Goal: Information Seeking & Learning: Learn about a topic

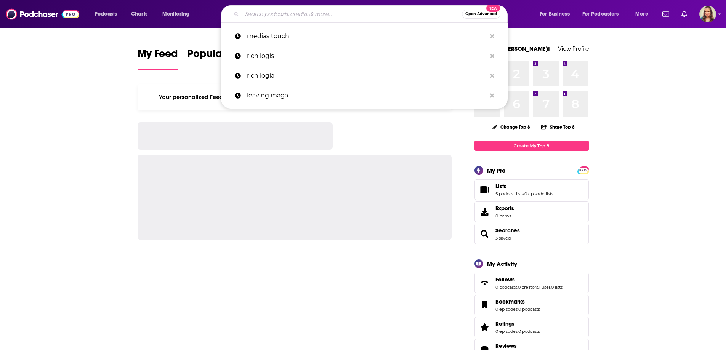
click at [263, 14] on input "Search podcasts, credits, & more..." at bounding box center [352, 14] width 220 height 12
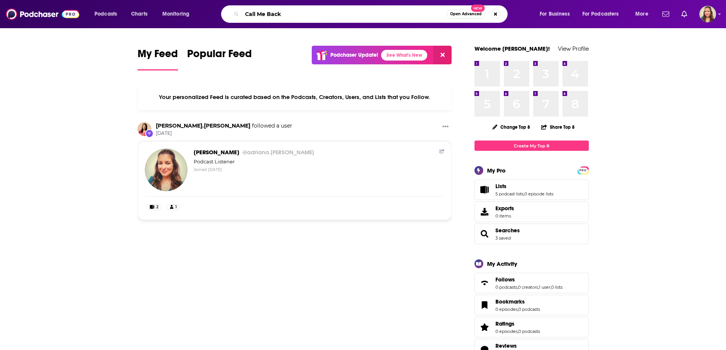
click at [300, 14] on input "Call Me Back" at bounding box center [344, 14] width 205 height 12
type input "Call Me Back"
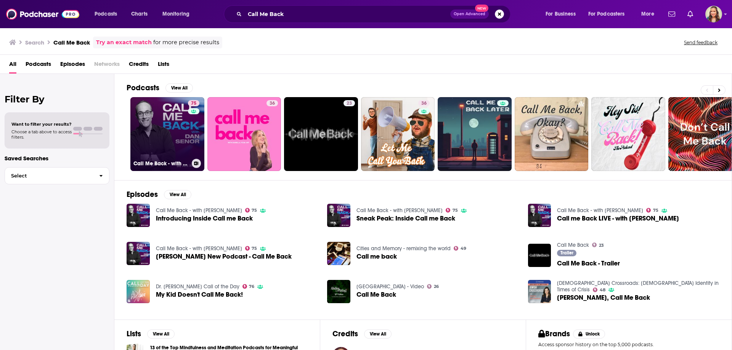
click at [165, 123] on link "75 Call Me Back - with [PERSON_NAME]" at bounding box center [167, 134] width 74 height 74
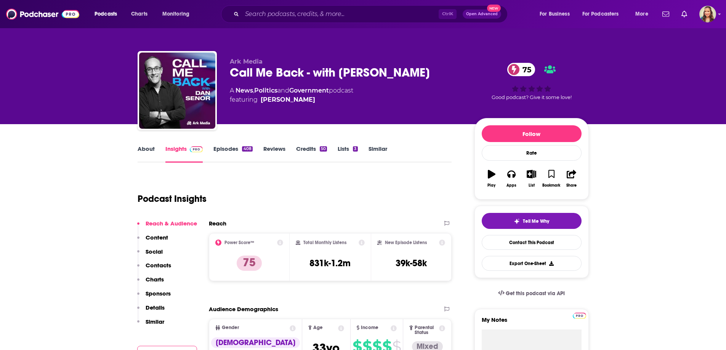
click at [148, 149] on link "About" at bounding box center [146, 154] width 17 height 18
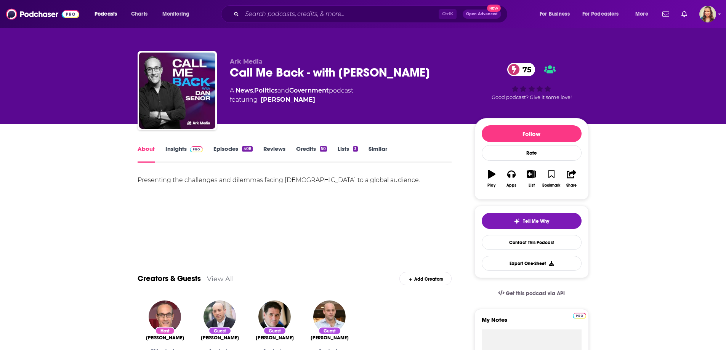
click at [181, 146] on link "Insights" at bounding box center [184, 154] width 38 height 18
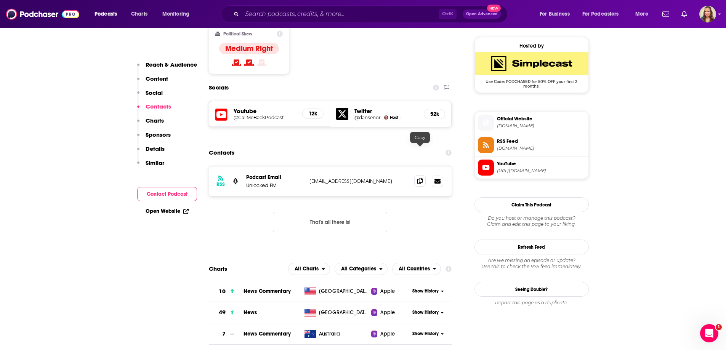
click at [423, 178] on icon at bounding box center [419, 181] width 5 height 6
click at [418, 175] on span at bounding box center [419, 180] width 11 height 11
